Goal: Check status: Check status

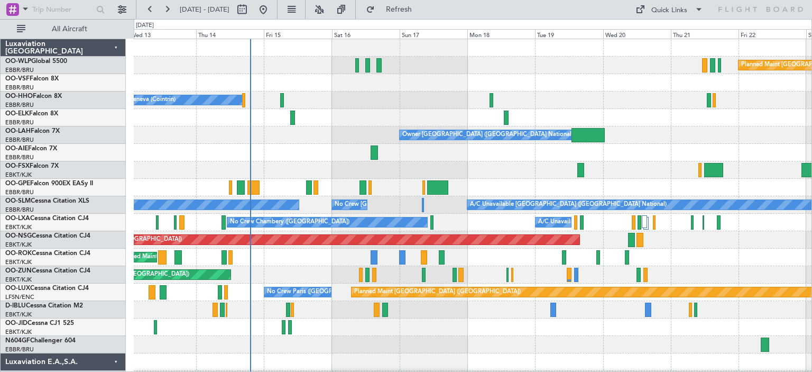
click at [419, 200] on div "Planned Maint Berlin (Brandenburg) A/C Unavailable Geneva (Cointrin) Owner Brus…" at bounding box center [473, 353] width 678 height 628
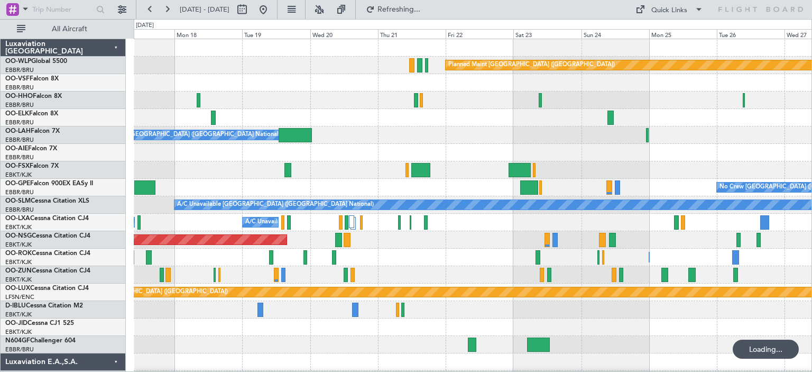
click at [370, 178] on div "Planned Maint Berlin (Brandenburg) Owner Brussels (Brussels National) No Crew B…" at bounding box center [473, 353] width 678 height 628
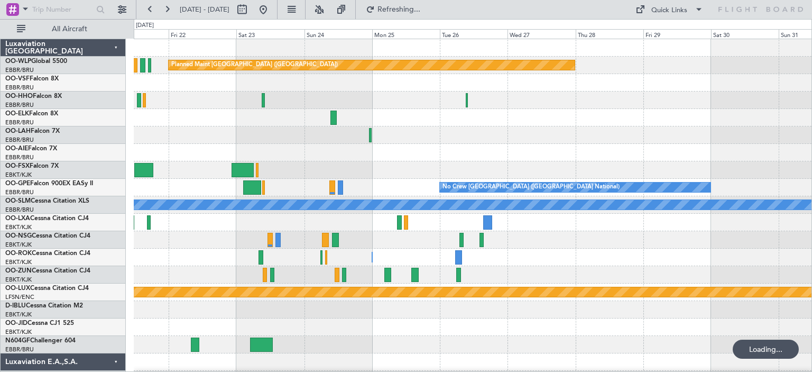
click at [275, 185] on div "Planned Maint Berlin (Brandenburg) Owner Brussels (Brussels National) No Crew B…" at bounding box center [473, 353] width 678 height 628
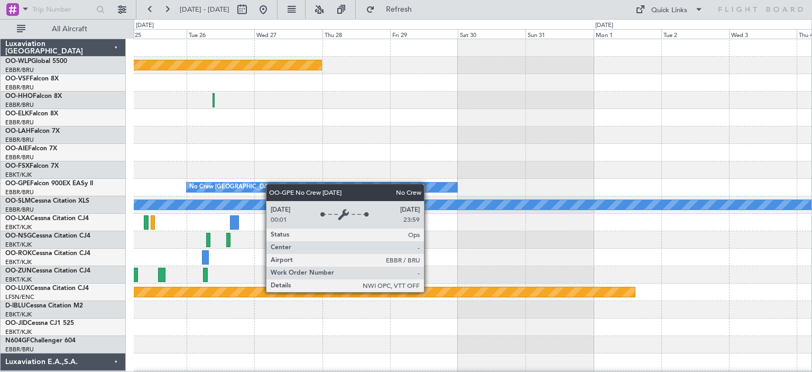
click at [268, 184] on div "Planned Maint Berlin (Brandenburg) No Crew Brussels (Brussels National) A/C Una…" at bounding box center [473, 353] width 678 height 628
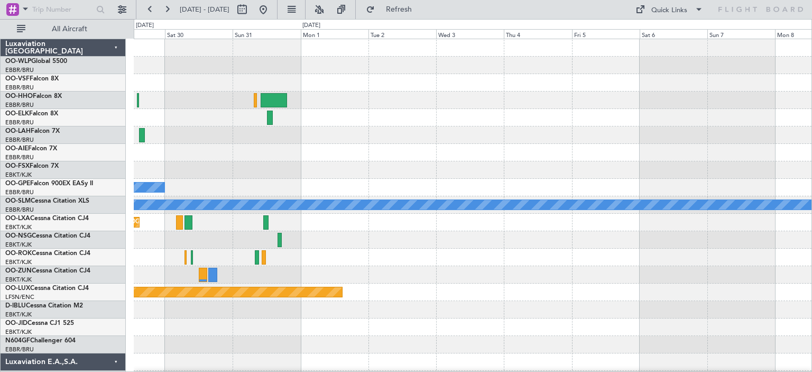
click at [491, 160] on div at bounding box center [473, 152] width 678 height 17
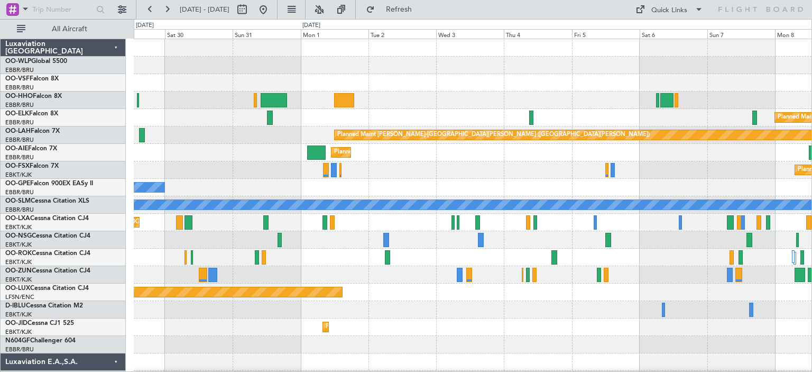
click at [427, 179] on div "No Crew Brussels (Brussels National) Planned Maint Brussels (Brussels National)" at bounding box center [473, 187] width 678 height 17
click at [173, 120] on div "Planned Maint Kortrijk-[GEOGRAPHIC_DATA]" at bounding box center [473, 117] width 678 height 17
click at [272, 5] on button at bounding box center [263, 9] width 17 height 17
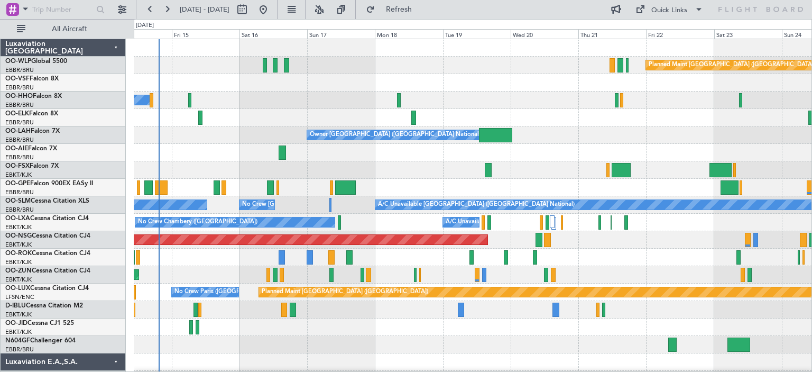
click at [253, 155] on div "Planned Maint [GEOGRAPHIC_DATA] ([GEOGRAPHIC_DATA]) A/C Unavailable Geneva (Coi…" at bounding box center [473, 353] width 678 height 628
